Goal: Information Seeking & Learning: Learn about a topic

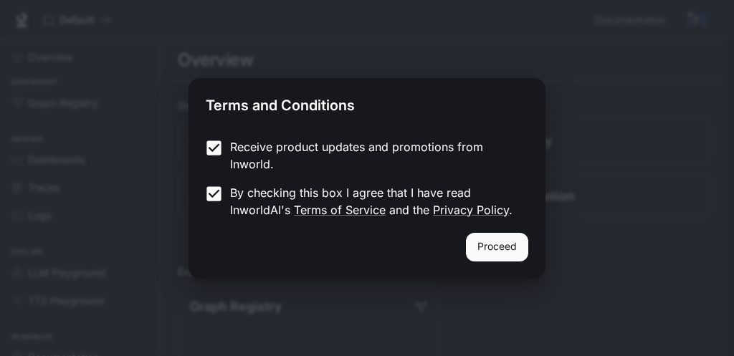
click at [483, 243] on button "Proceed" at bounding box center [497, 247] width 62 height 29
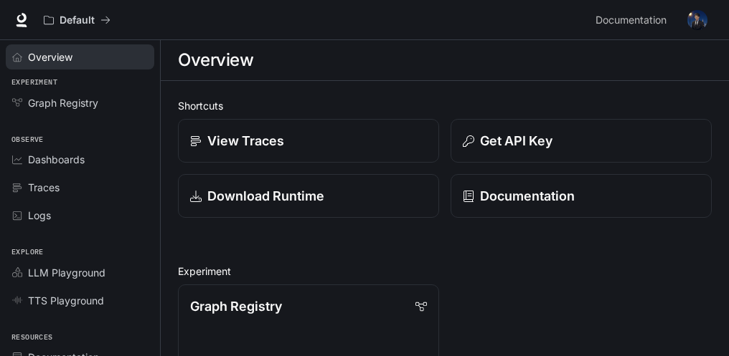
click at [69, 65] on link "Overview" at bounding box center [80, 56] width 148 height 25
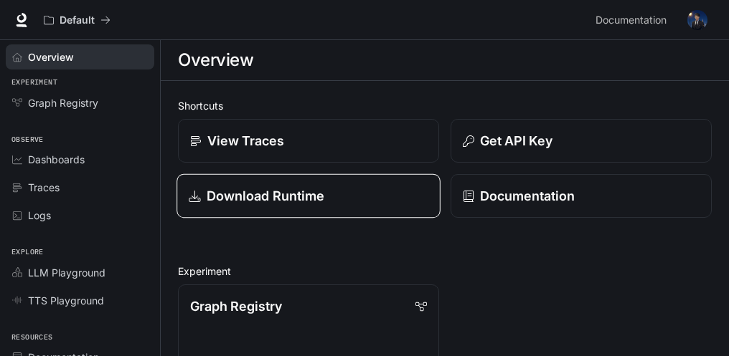
click at [227, 194] on p "Download Runtime" at bounding box center [266, 195] width 118 height 19
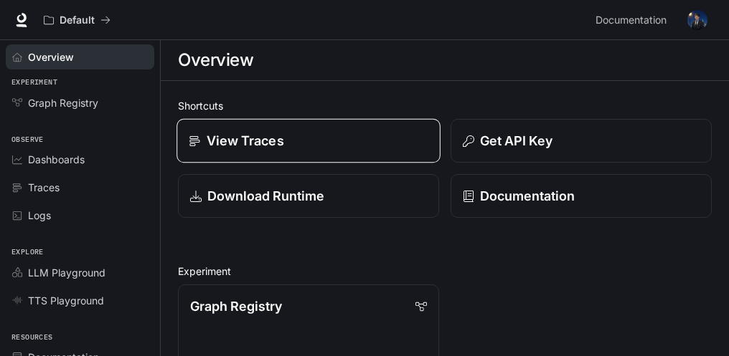
click at [290, 133] on div "View Traces" at bounding box center [308, 140] width 239 height 19
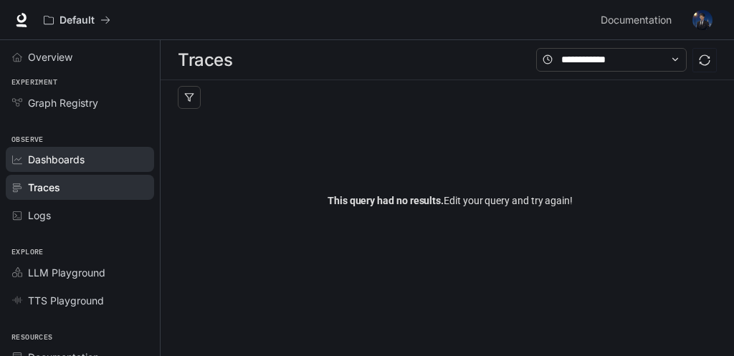
click at [109, 149] on link "Dashboards" at bounding box center [80, 159] width 148 height 25
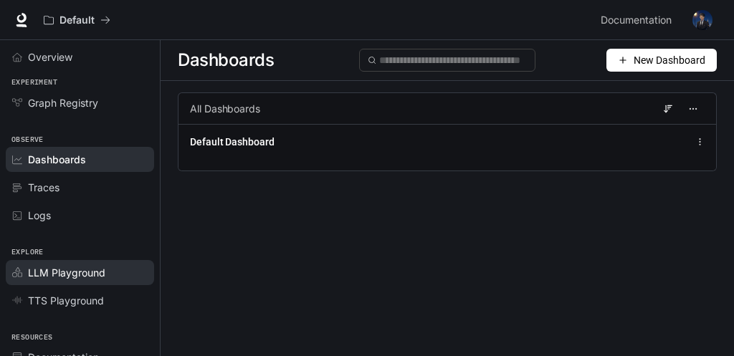
click at [87, 270] on span "LLM Playground" at bounding box center [66, 272] width 77 height 15
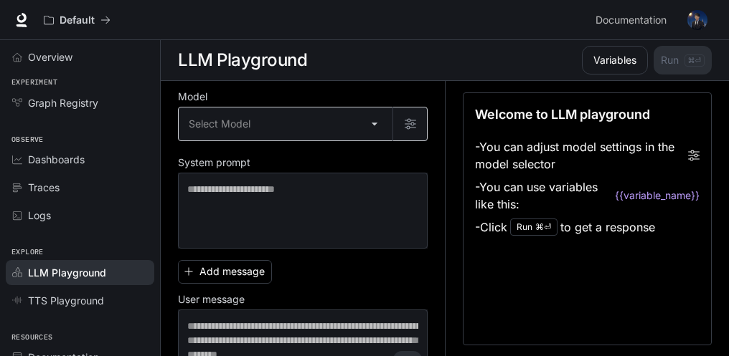
click at [359, 123] on body "Skip to main content Default Documentation Documentation Portal Overview Experi…" at bounding box center [364, 178] width 729 height 357
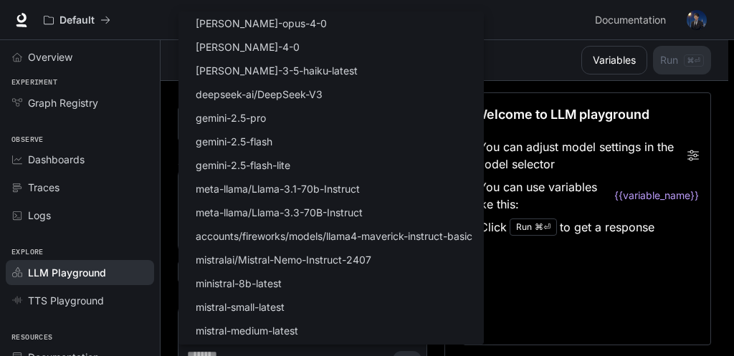
click at [168, 117] on div at bounding box center [367, 178] width 734 height 356
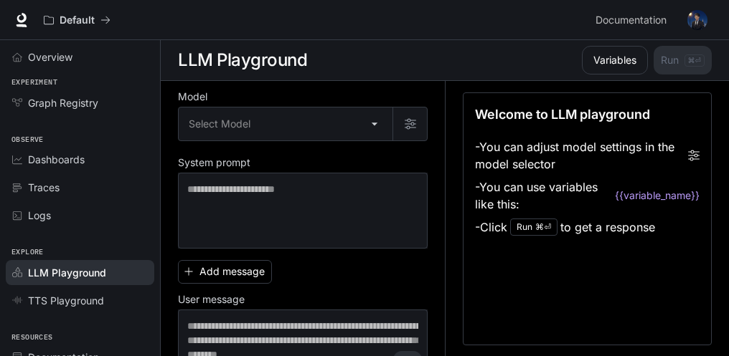
click at [25, 21] on icon at bounding box center [21, 18] width 9 height 10
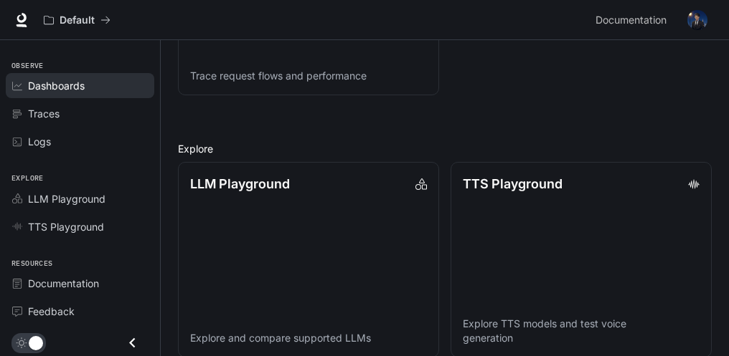
scroll to position [874, 0]
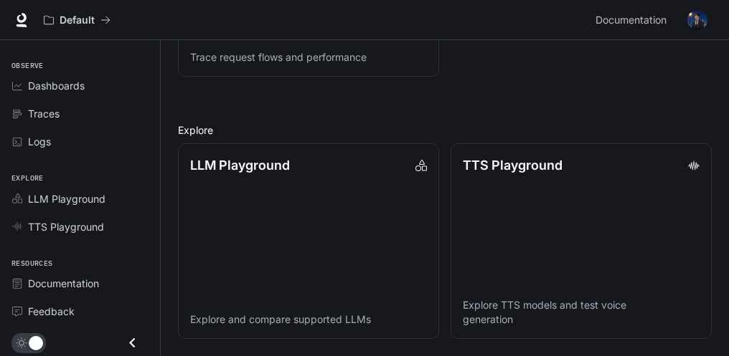
click at [695, 14] on img "button" at bounding box center [697, 20] width 20 height 20
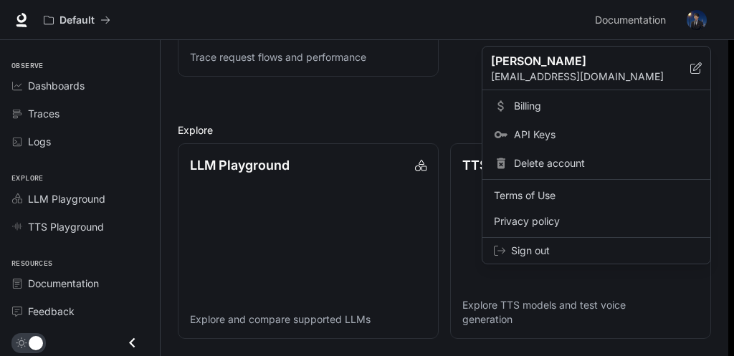
click at [410, 126] on div at bounding box center [367, 178] width 734 height 356
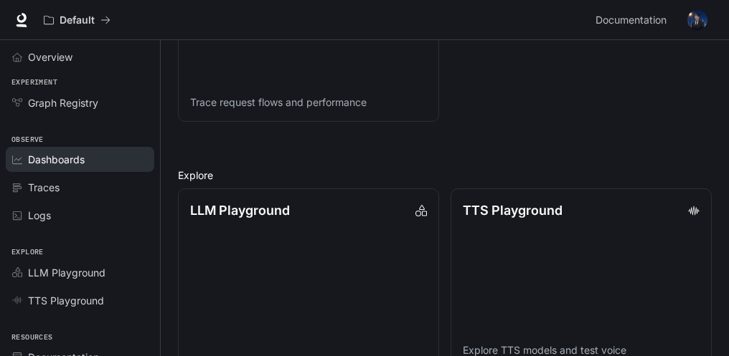
scroll to position [802, 0]
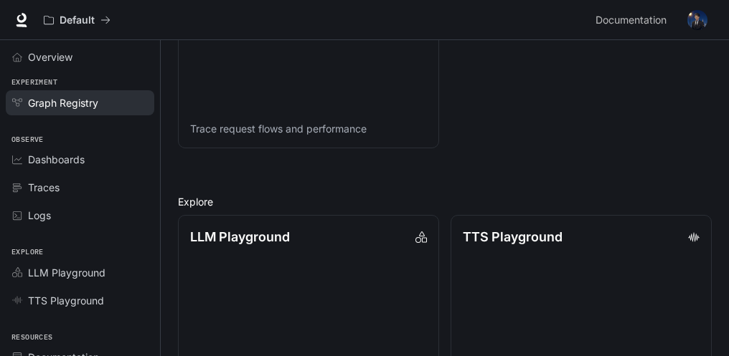
click at [93, 103] on span "Graph Registry" at bounding box center [63, 102] width 70 height 15
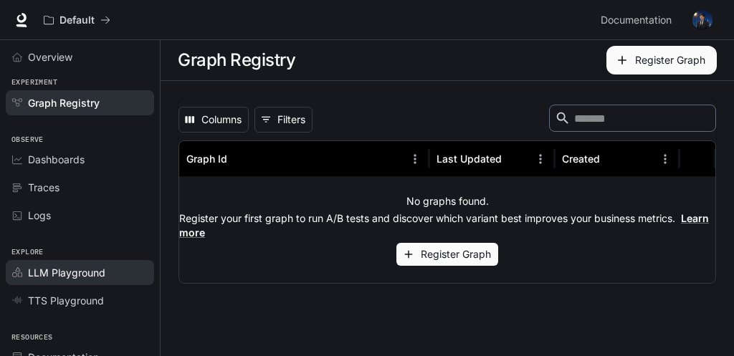
click at [59, 267] on span "LLM Playground" at bounding box center [66, 272] width 77 height 15
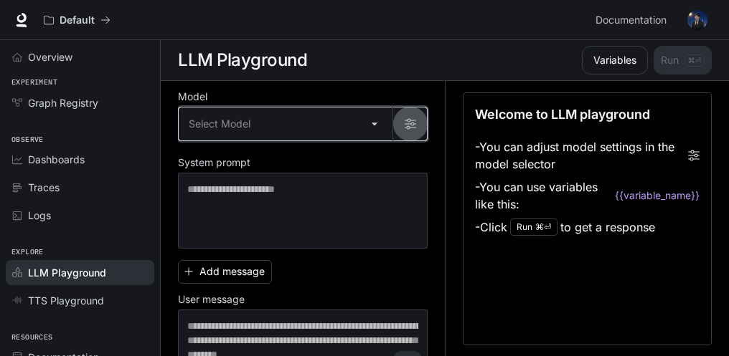
click at [393, 117] on button "button" at bounding box center [409, 124] width 34 height 34
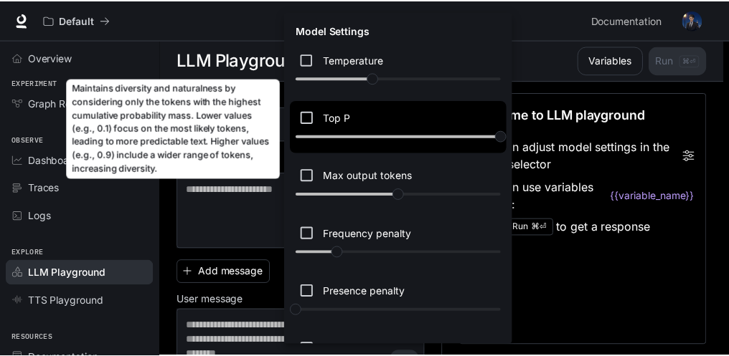
scroll to position [45, 0]
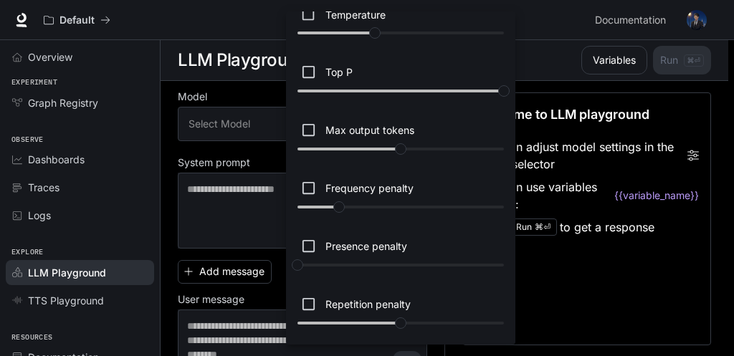
click at [526, 24] on div at bounding box center [367, 178] width 734 height 356
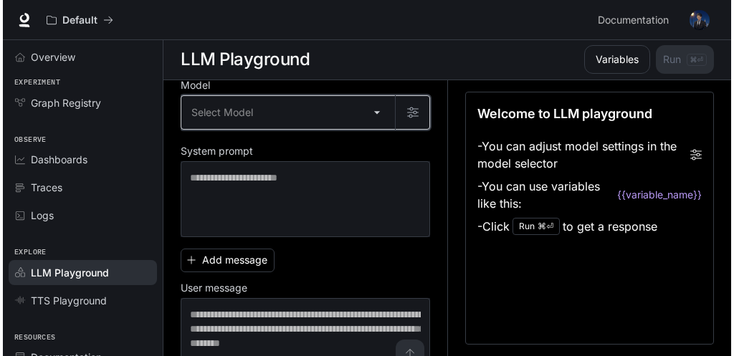
scroll to position [0, 0]
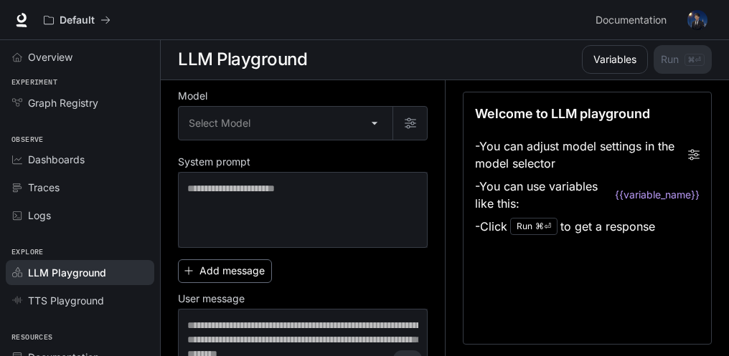
click at [219, 280] on button "Add message" at bounding box center [225, 272] width 94 height 24
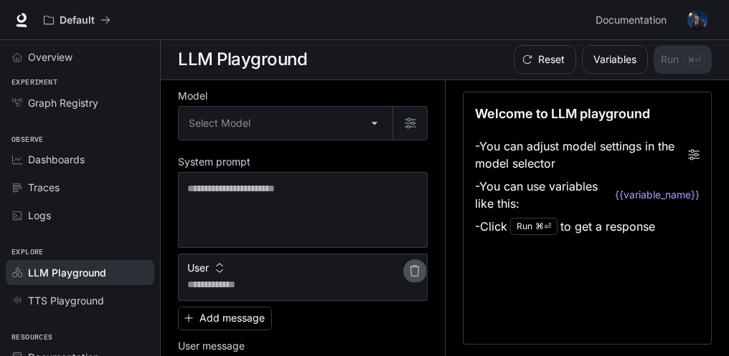
click at [411, 275] on icon "button" at bounding box center [414, 270] width 11 height 11
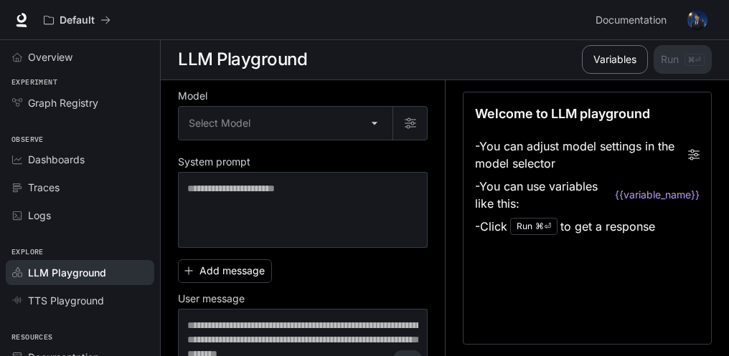
click at [603, 60] on button "Variables" at bounding box center [615, 59] width 66 height 29
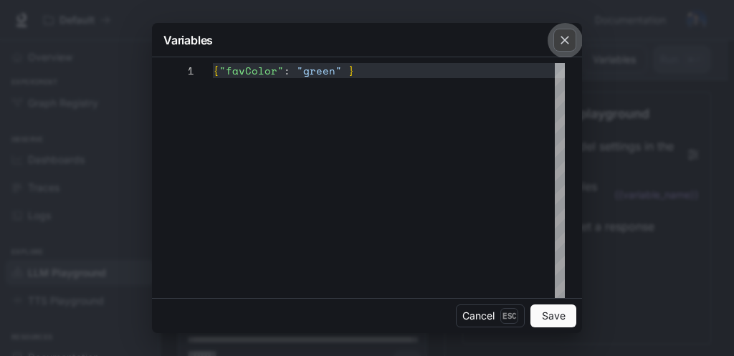
click at [572, 47] on icon "button" at bounding box center [565, 40] width 14 height 14
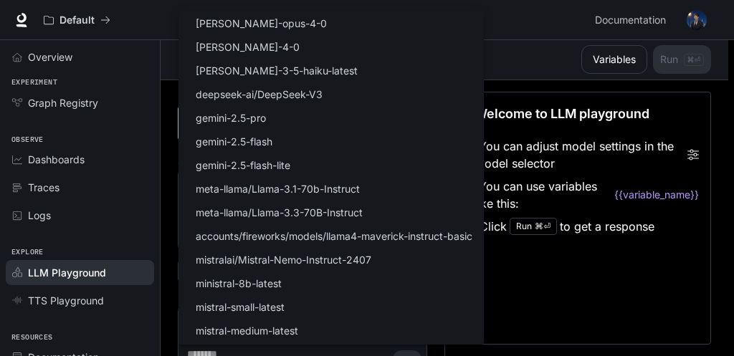
click at [369, 128] on body "Skip to main content Default Documentation Documentation Portal Overview Experi…" at bounding box center [367, 177] width 734 height 357
click at [534, 61] on div at bounding box center [367, 178] width 734 height 356
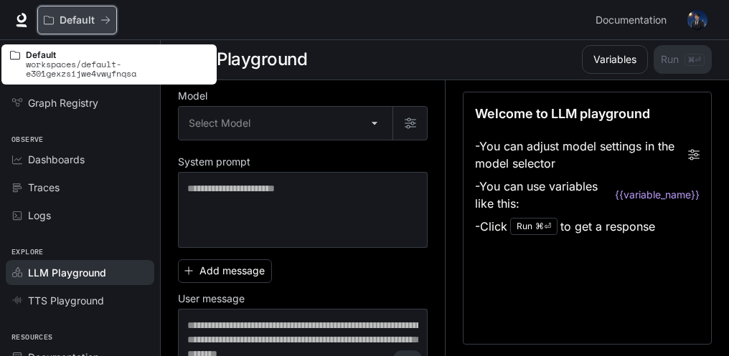
click at [72, 22] on p "Default" at bounding box center [77, 20] width 35 height 12
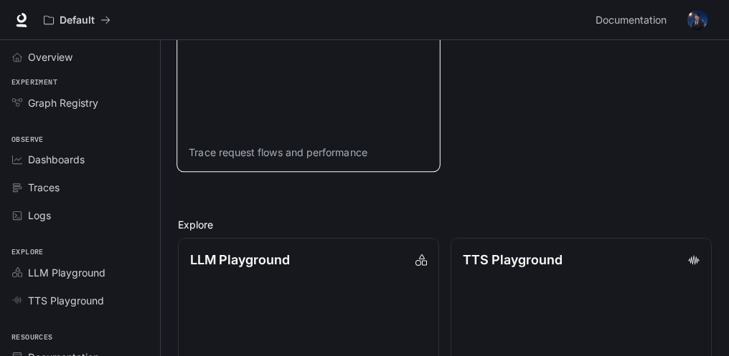
scroll to position [874, 0]
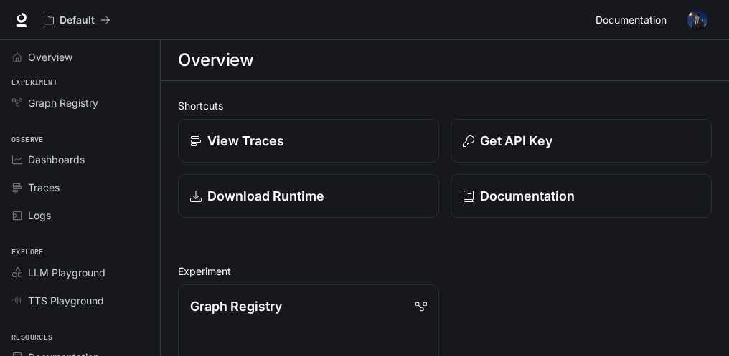
click at [662, 21] on span "Documentation" at bounding box center [630, 20] width 71 height 18
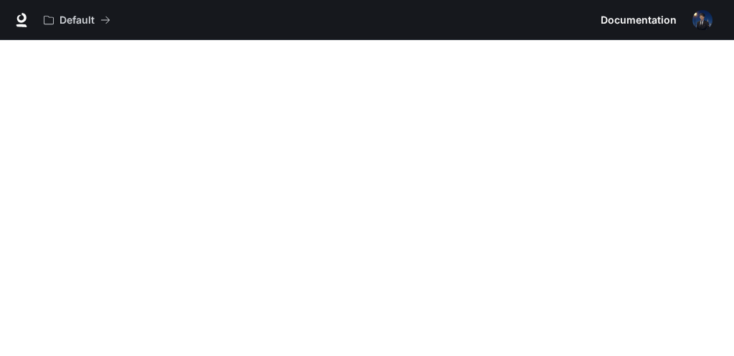
click at [696, 18] on img "button" at bounding box center [703, 20] width 20 height 20
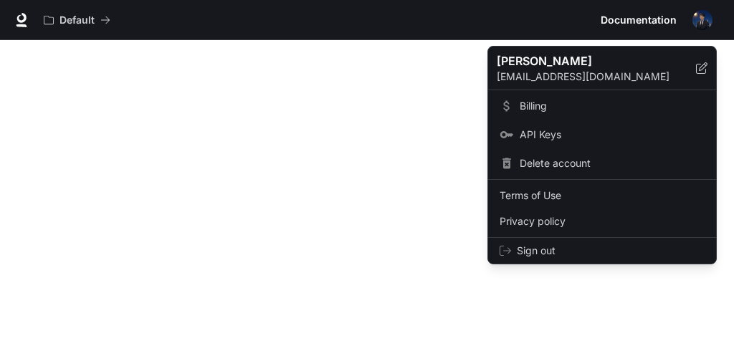
click at [547, 105] on span "Billing" at bounding box center [612, 106] width 185 height 14
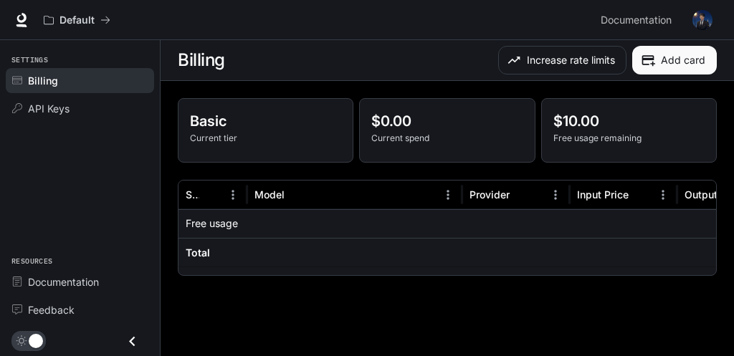
click at [701, 15] on img "button" at bounding box center [703, 20] width 20 height 20
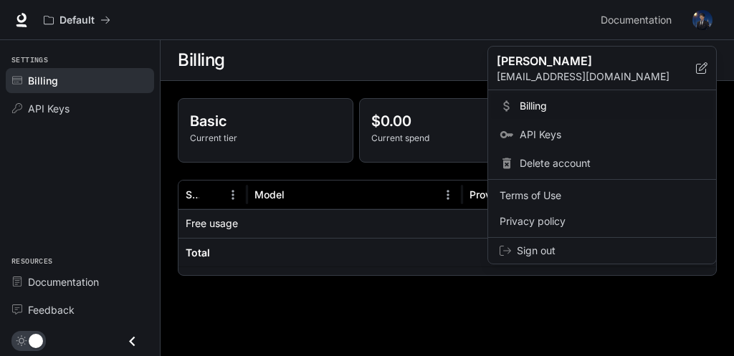
click at [69, 16] on div at bounding box center [367, 178] width 734 height 356
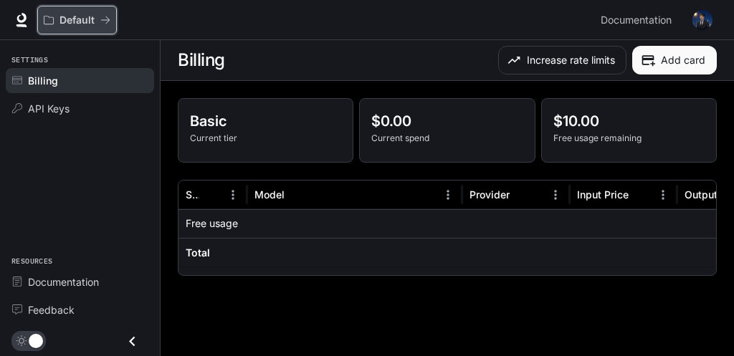
click at [69, 22] on p "Default" at bounding box center [77, 20] width 35 height 12
